Goal: Transaction & Acquisition: Purchase product/service

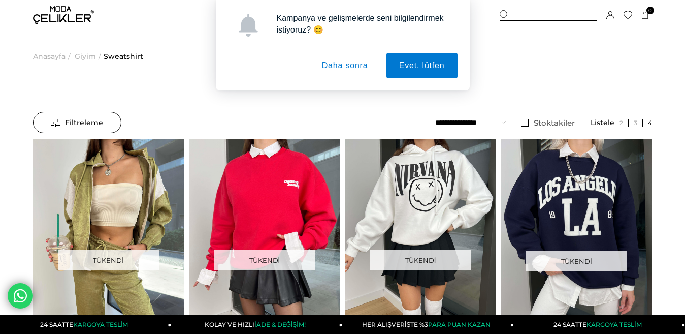
drag, startPoint x: 522, startPoint y: 9, endPoint x: 514, endPoint y: 12, distance: 7.5
click at [522, 10] on div "Kampanya ve gelişmelerde seni bilgilendirmek istiyoruz? 😊 Evet, lütfen Daha son…" at bounding box center [342, 45] width 685 height 90
click at [353, 68] on button "Daha sonra" at bounding box center [345, 65] width 72 height 25
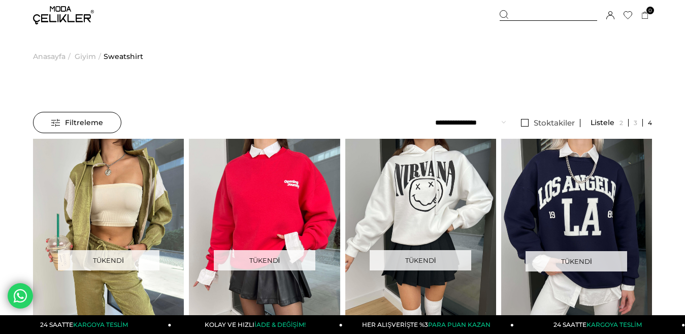
click at [519, 12] on div at bounding box center [549, 15] width 98 height 11
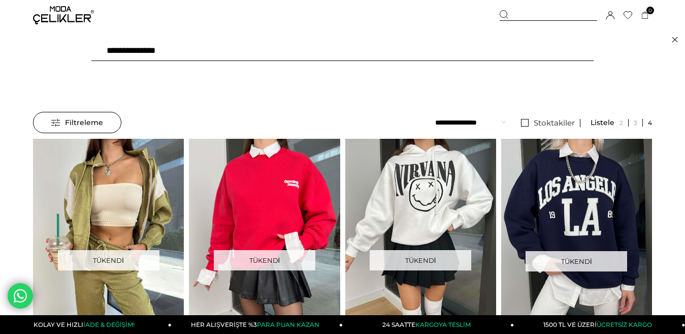
type input "**********"
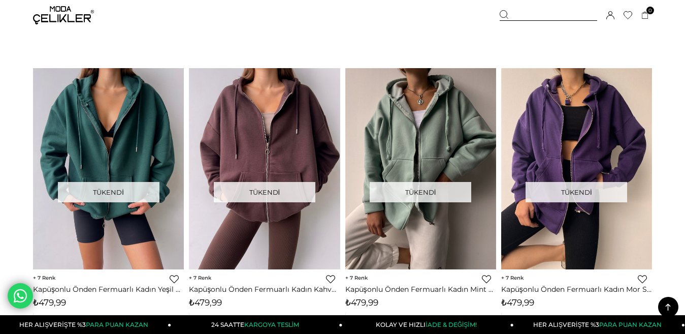
scroll to position [559, 0]
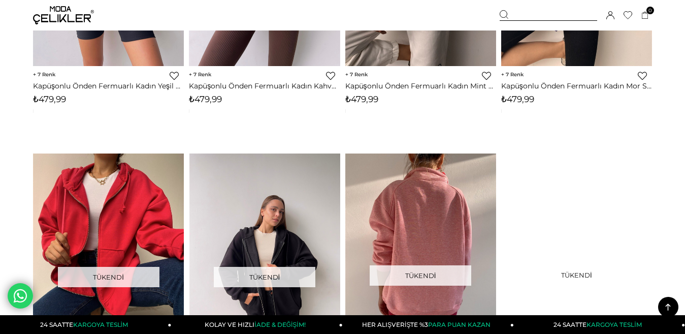
click at [266, 240] on link at bounding box center [264, 253] width 151 height 201
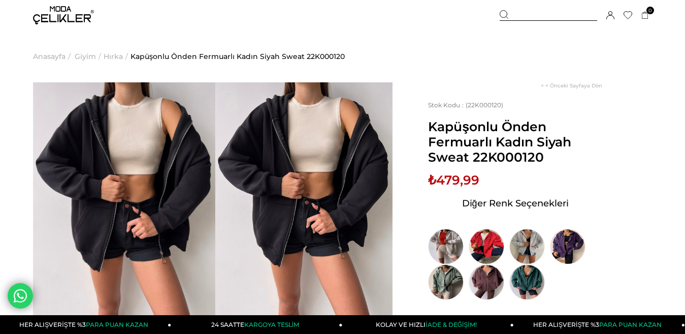
drag, startPoint x: 137, startPoint y: 129, endPoint x: 105, endPoint y: 146, distance: 35.9
click at [105, 146] on video at bounding box center [124, 203] width 182 height 243
click at [117, 169] on video at bounding box center [124, 203] width 182 height 243
click at [304, 163] on img at bounding box center [303, 200] width 177 height 236
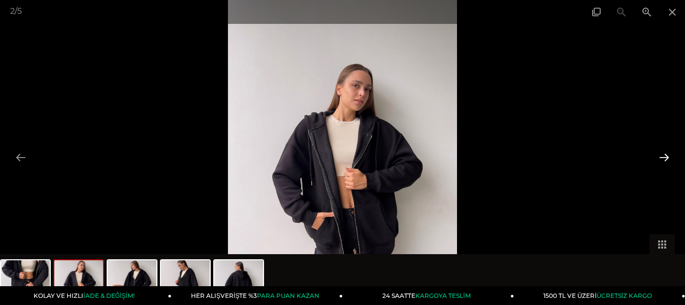
click at [661, 156] on button at bounding box center [664, 157] width 21 height 20
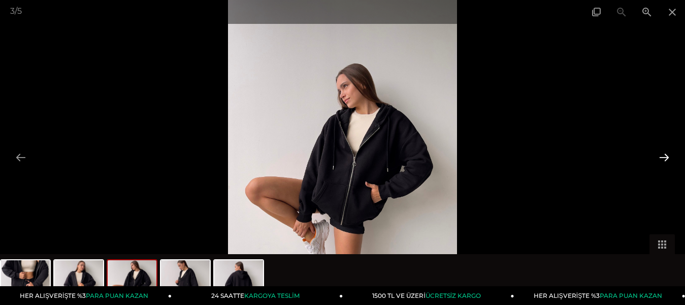
click at [666, 153] on button at bounding box center [664, 157] width 21 height 20
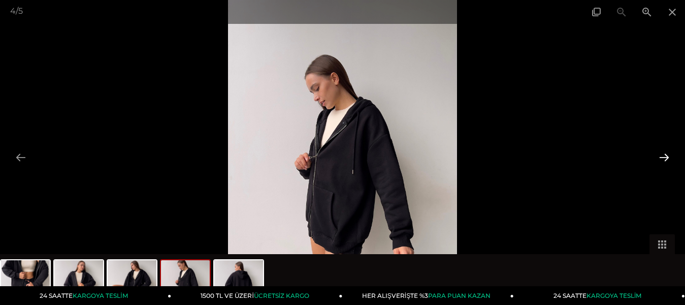
click at [665, 156] on button at bounding box center [664, 157] width 21 height 20
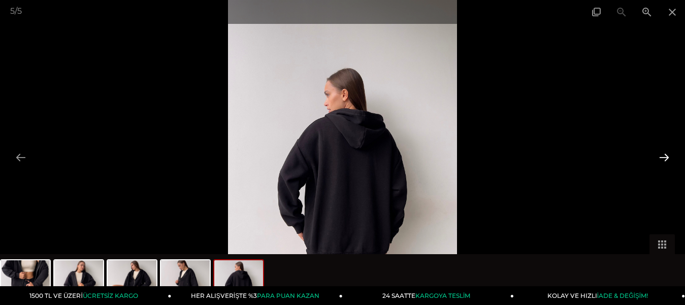
click at [663, 153] on button at bounding box center [664, 157] width 21 height 20
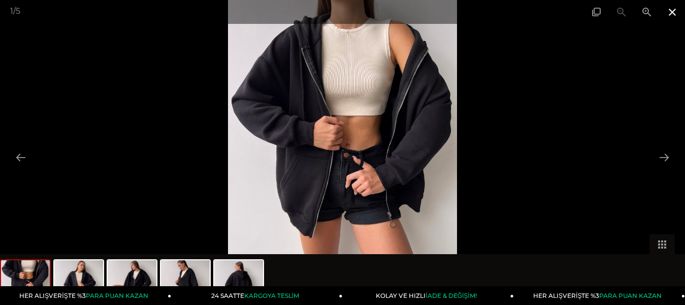
click at [670, 11] on span at bounding box center [672, 12] width 25 height 24
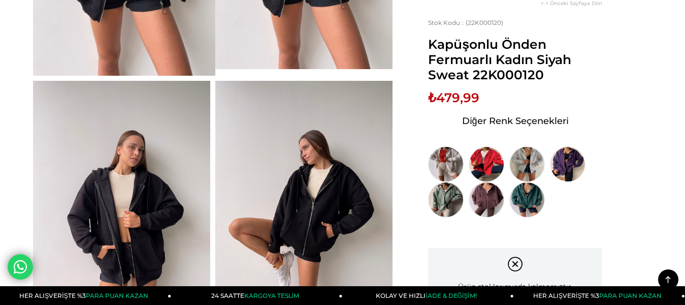
scroll to position [254, 0]
